Goal: Information Seeking & Learning: Learn about a topic

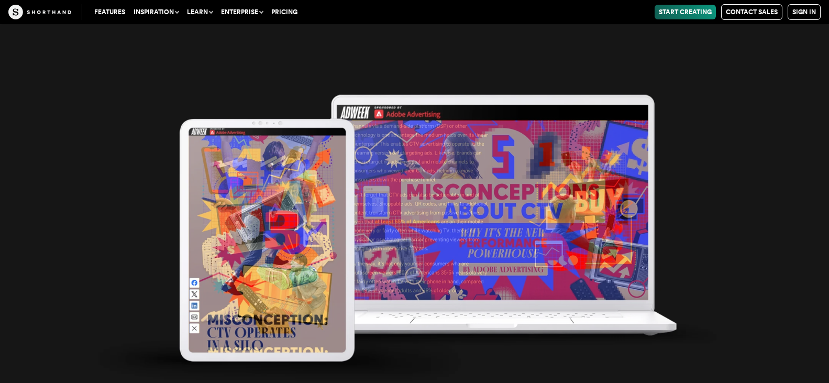
scroll to position [4190, 0]
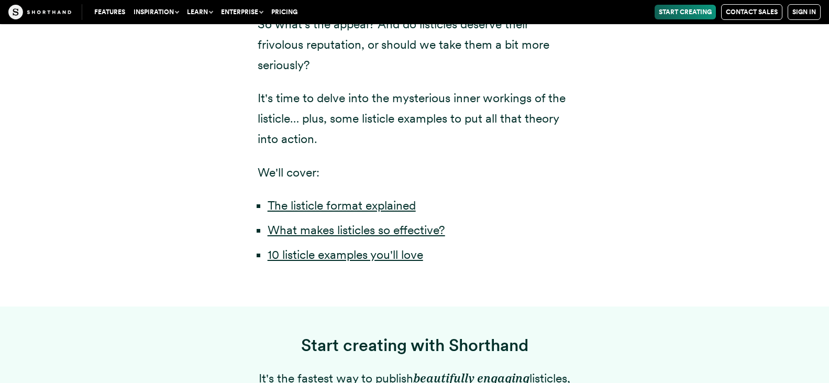
scroll to position [838, 0]
click at [350, 261] on link "10 listicle examples you'll love" at bounding box center [346, 254] width 156 height 15
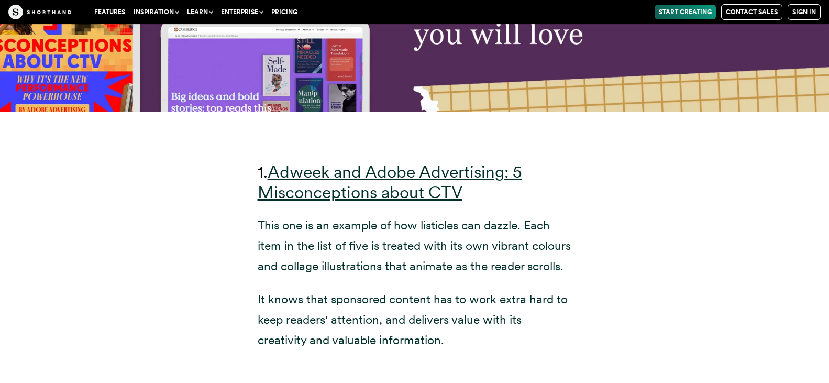
scroll to position [3801, 0]
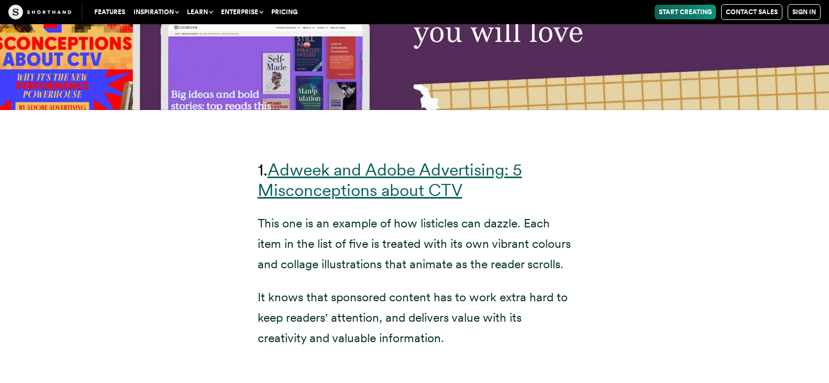
click at [392, 195] on link "Adweek and Adobe Advertising: 5 Misconceptions about CTV" at bounding box center [390, 179] width 264 height 41
